Goal: Information Seeking & Learning: Find contact information

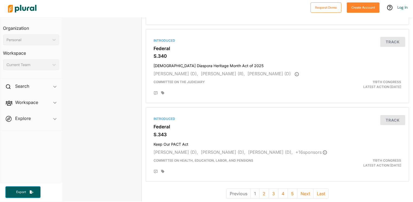
scroll to position [1457, 4]
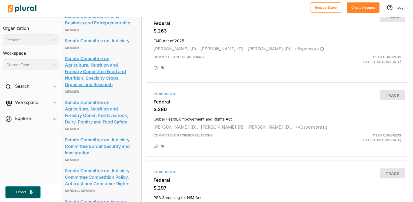
scroll to position [842, 4]
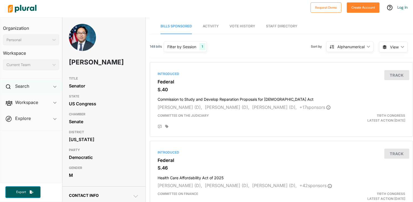
click at [53, 86] on div "Search ic_keyboard_arrow_down" at bounding box center [31, 87] width 62 height 15
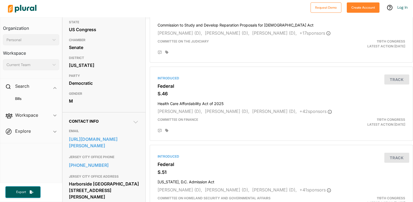
scroll to position [77, 0]
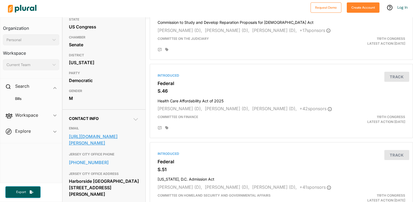
click at [121, 137] on link "https://www.kim.senate.gov/contact/" at bounding box center [104, 139] width 70 height 15
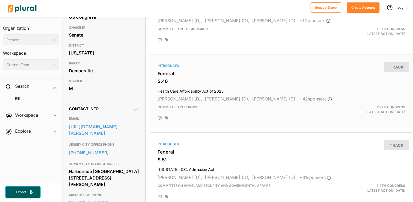
scroll to position [86, 0]
